Goal: Task Accomplishment & Management: Manage account settings

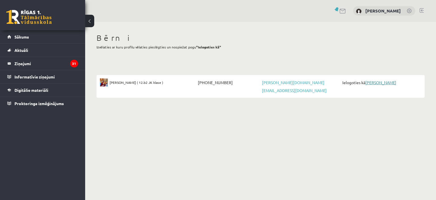
click at [376, 83] on link "[PERSON_NAME]" at bounding box center [380, 82] width 31 height 5
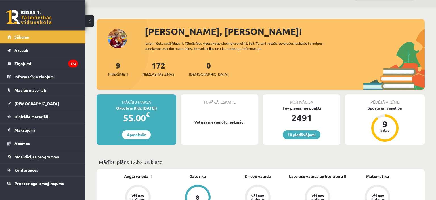
scroll to position [60, 0]
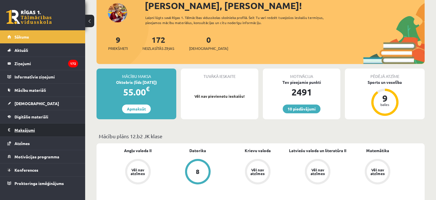
click at [28, 132] on legend "Maksājumi 0" at bounding box center [46, 130] width 64 height 13
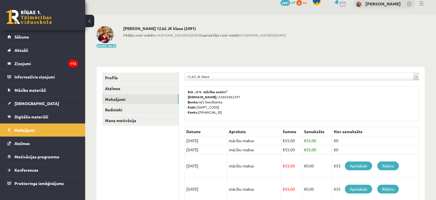
scroll to position [166, 0]
click at [233, 76] on body "Tu (Aleksandrs Losāns) ielogojies kā Sofija Losāne Atpakaļ uz savu lietotāju 10…" at bounding box center [218, 73] width 436 height 200
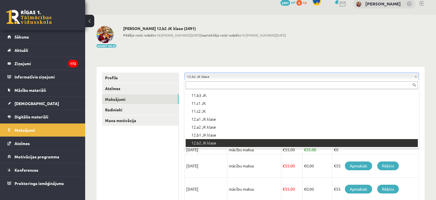
scroll to position [159, 0]
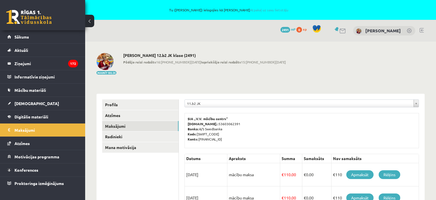
click at [420, 30] on link at bounding box center [422, 30] width 4 height 5
